Goal: Information Seeking & Learning: Check status

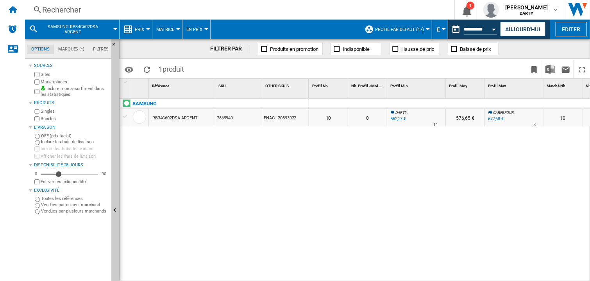
scroll to position [0, 717]
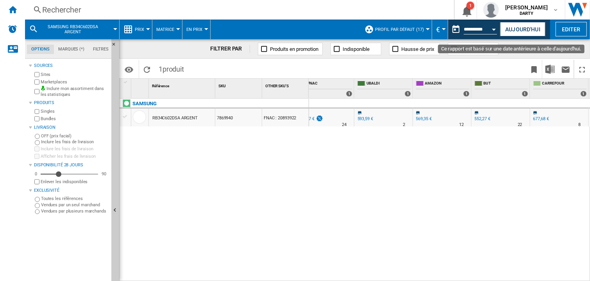
click at [495, 32] on button "Open calendar" at bounding box center [495, 28] width 14 height 14
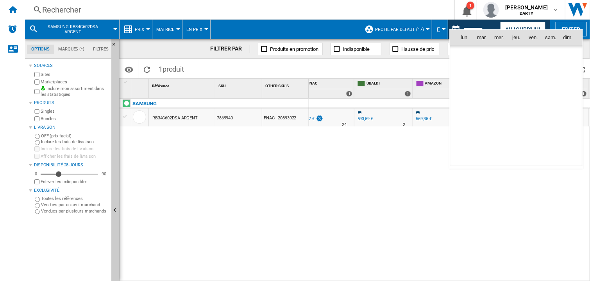
scroll to position [3730, 0]
click at [476, 84] on span "9" at bounding box center [482, 89] width 16 height 16
type input "**********"
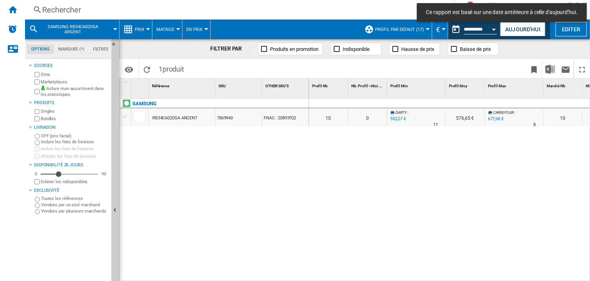
click at [495, 30] on div "Open calendar" at bounding box center [495, 30] width 4 height 2
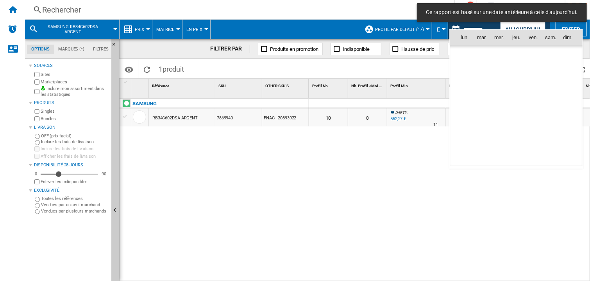
scroll to position [3730, 0]
click at [467, 85] on span "8" at bounding box center [465, 89] width 16 height 16
type input "**********"
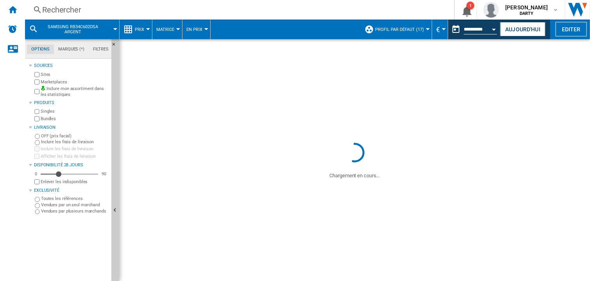
click at [78, 14] on div "Rechercher" at bounding box center [238, 9] width 392 height 11
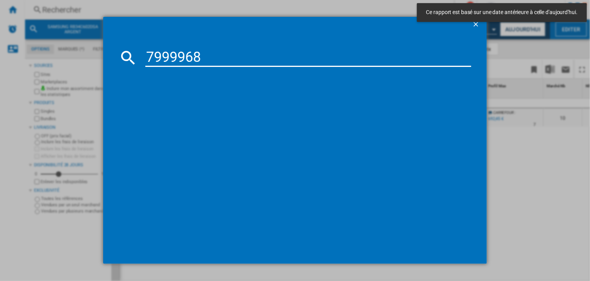
type input "7999968"
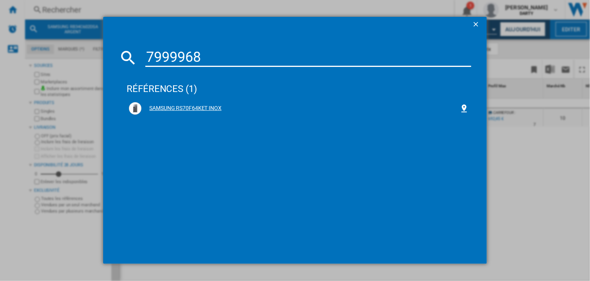
click at [169, 109] on div "SAMSUNG RS70F64KET INOX" at bounding box center [301, 108] width 318 height 8
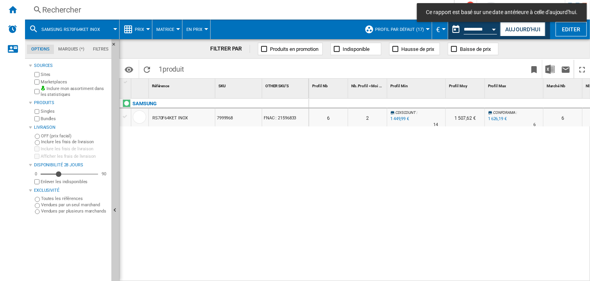
click at [426, 104] on div at bounding box center [417, 103] width 59 height 9
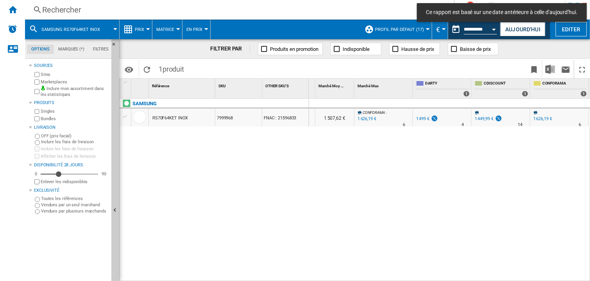
scroll to position [0, 424]
click at [471, 184] on div "0 0 0 0 6 2 CDISCOUNT : -3.3 % 1 449,99 € % N/A 14 CDISCOUNT : 1 507,62 € CONFO…" at bounding box center [450, 190] width 282 height 183
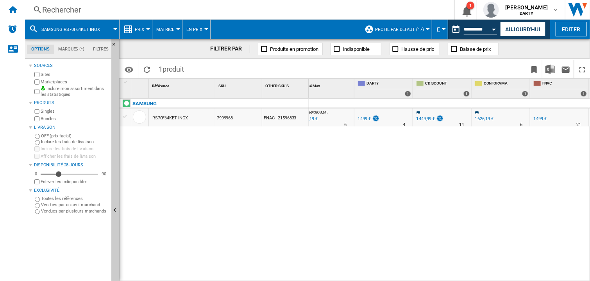
click at [411, 162] on div "0 0 0 0 6 2 CDISCOUNT : -3.3 % 1 449,99 € % N/A 14 CDISCOUNT : 1 507,62 € CONFO…" at bounding box center [450, 190] width 282 height 183
click at [358, 205] on div "0 0 0 0 6 2 CDISCOUNT : -3.3 % 1 449,99 € % N/A 14 CDISCOUNT : 1 507,62 € CONFO…" at bounding box center [450, 190] width 282 height 183
click at [467, 187] on div "0 0 0 0 6 2 CDISCOUNT : -3.3 % 1 449,99 € % N/A 14 CDISCOUNT : 1 507,62 € CONFO…" at bounding box center [450, 190] width 282 height 183
click at [360, 189] on div "0 0 0 0 6 2 CDISCOUNT : -3.3 % 1 449,99 € % N/A 14 CDISCOUNT : 1 507,62 € CONFO…" at bounding box center [450, 190] width 282 height 183
click at [495, 29] on div "Open calendar" at bounding box center [495, 30] width 4 height 2
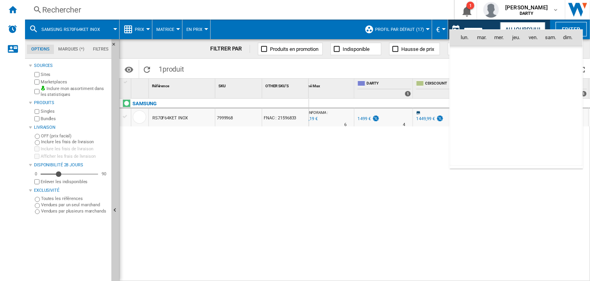
scroll to position [3730, 0]
click at [497, 70] on span "3" at bounding box center [500, 72] width 16 height 16
type input "**********"
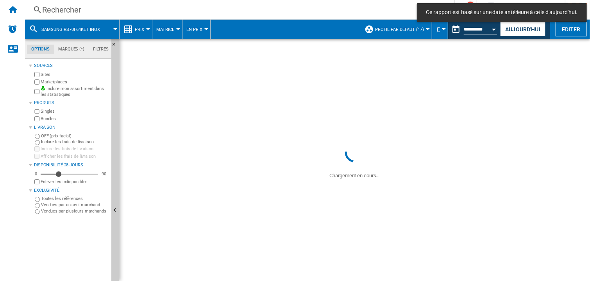
click at [77, 11] on div "Rechercher" at bounding box center [238, 9] width 392 height 11
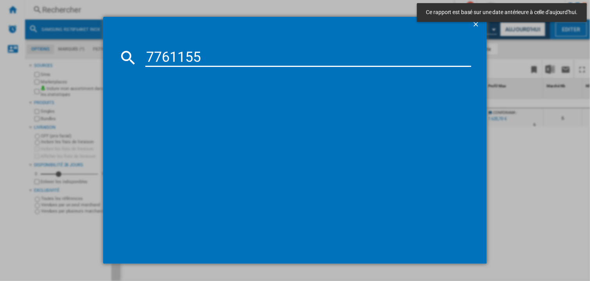
type input "7761155"
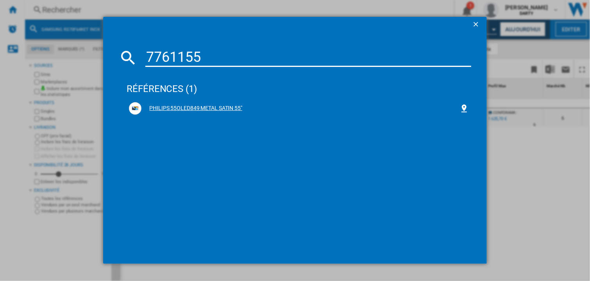
click at [212, 109] on div "PHILIPS 55OLED849 METAL SATIN 55"" at bounding box center [301, 108] width 318 height 8
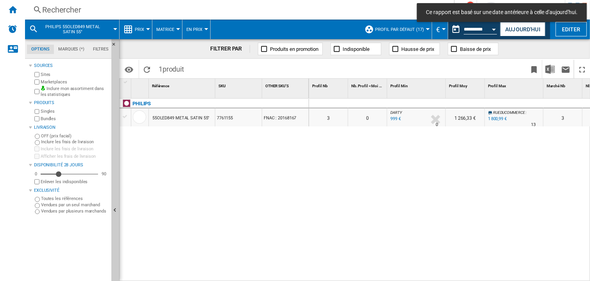
click at [502, 99] on div at bounding box center [514, 103] width 59 height 9
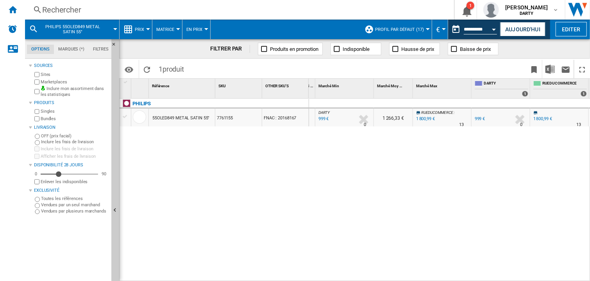
click at [479, 192] on div "0 0 0 0 3 0 DARTY : 0.0 % 999 € % N/A 0 DARTY : 1 266,33 € RUEDUCOMMERCE : +80.…" at bounding box center [450, 190] width 282 height 183
click at [483, 103] on div at bounding box center [501, 103] width 59 height 9
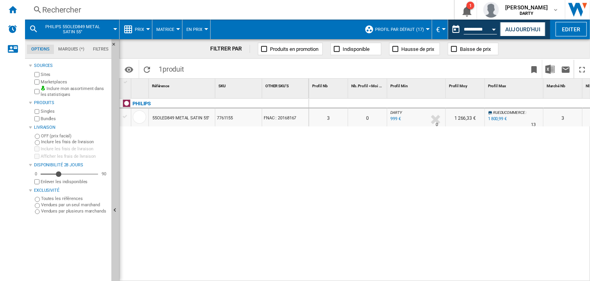
scroll to position [0, 0]
